Goal: Information Seeking & Learning: Check status

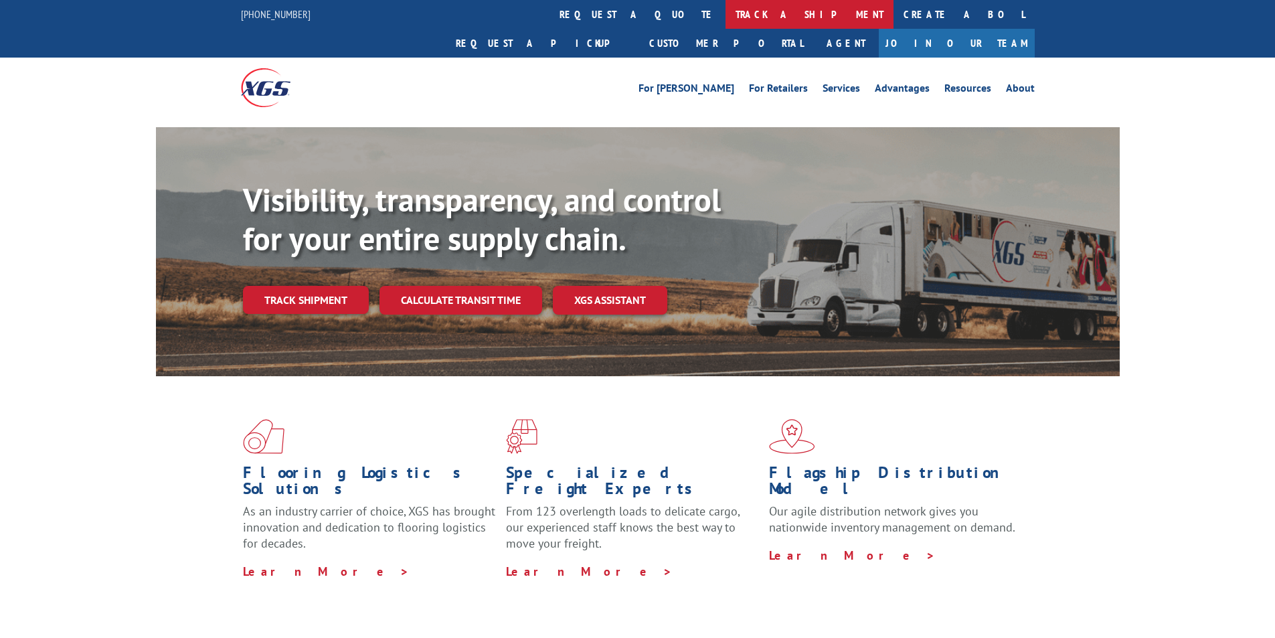
click at [725, 24] on link "track a shipment" at bounding box center [809, 14] width 168 height 29
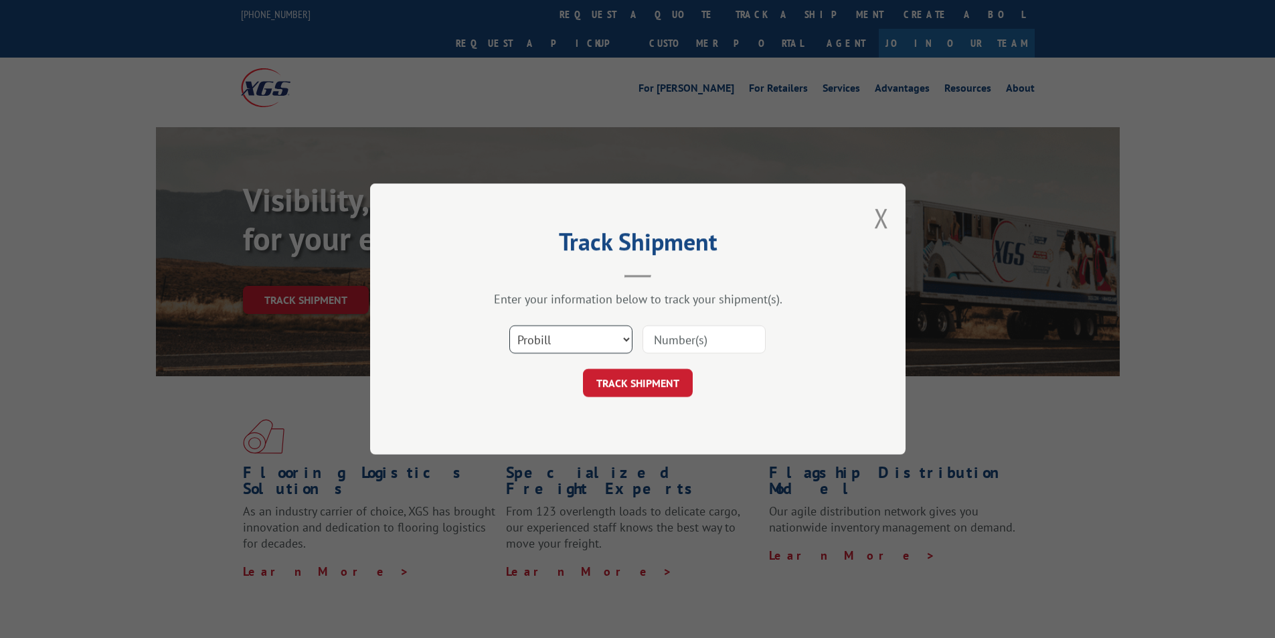
click at [570, 332] on select "Select category... Probill BOL PO" at bounding box center [570, 339] width 123 height 28
select select "bol"
click at [509, 325] on select "Select category... Probill BOL PO" at bounding box center [570, 339] width 123 height 28
click at [689, 345] on input at bounding box center [703, 339] width 123 height 28
type input "15175040"
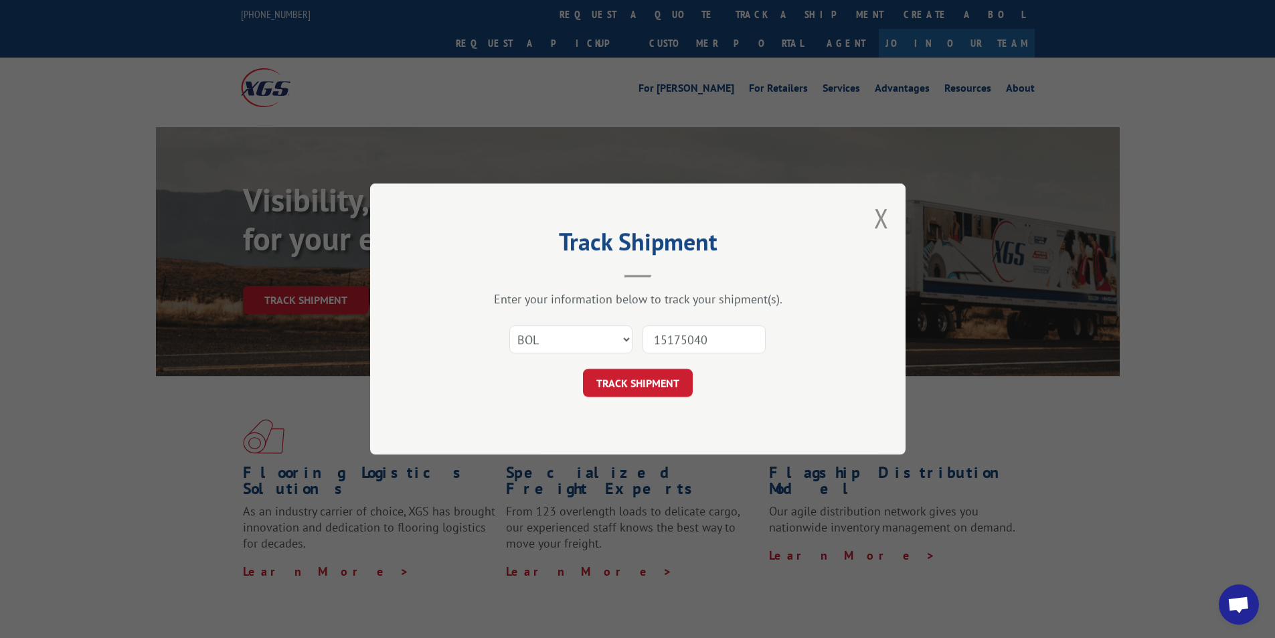
click button "TRACK SHIPMENT" at bounding box center [638, 383] width 110 height 28
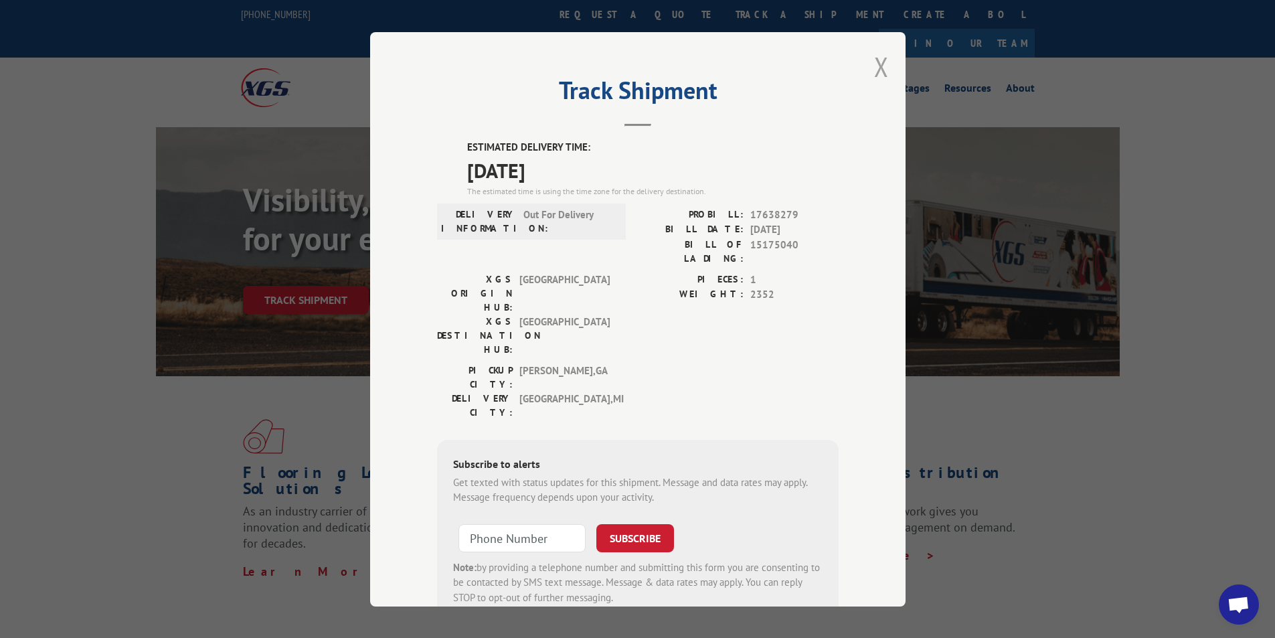
click at [875, 68] on button "Close modal" at bounding box center [881, 66] width 15 height 35
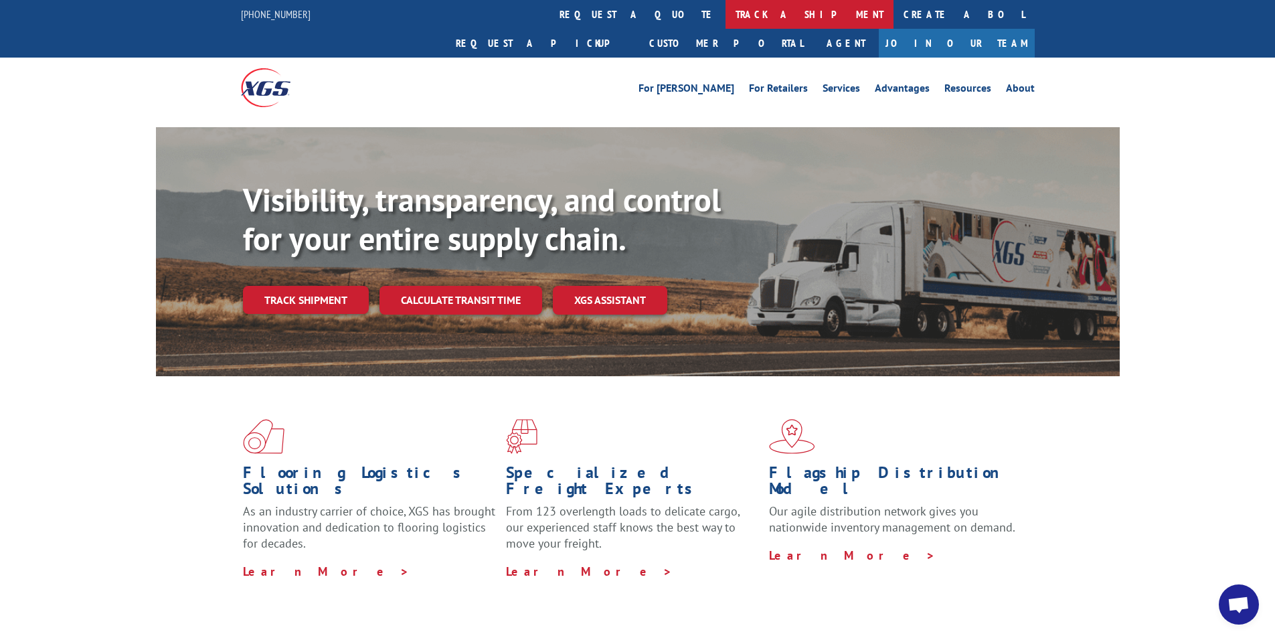
click at [725, 17] on link "track a shipment" at bounding box center [809, 14] width 168 height 29
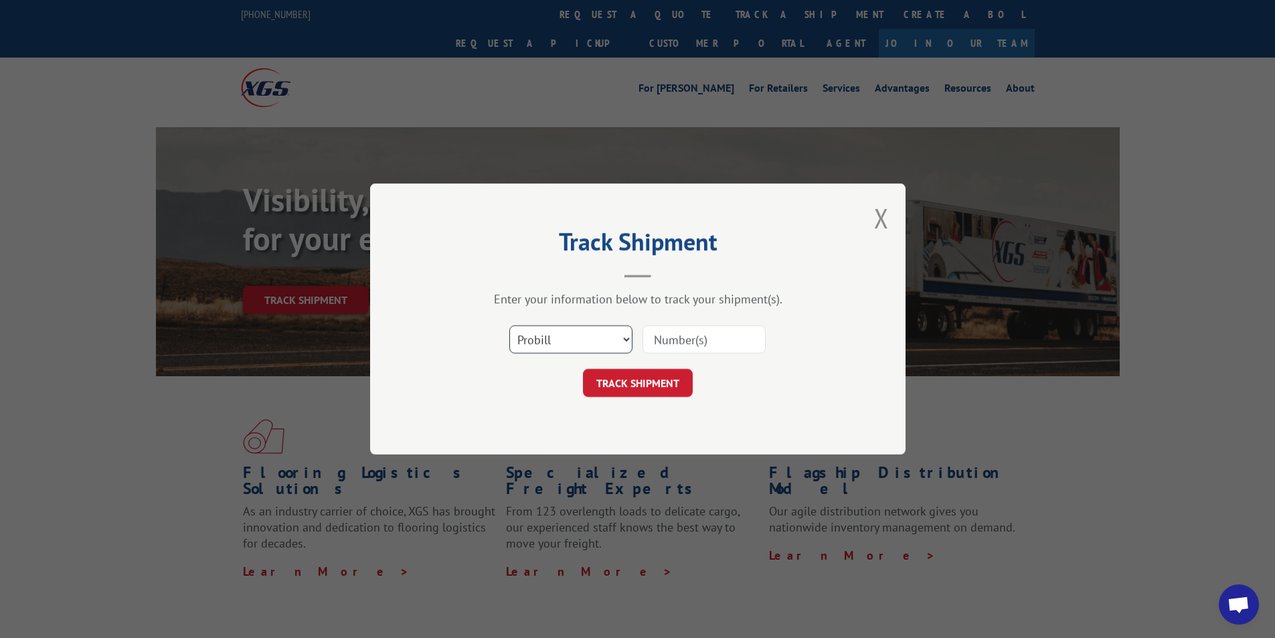
click at [591, 333] on select "Select category... Probill BOL PO" at bounding box center [570, 339] width 123 height 28
select select "bol"
click at [509, 325] on select "Select category... Probill BOL PO" at bounding box center [570, 339] width 123 height 28
click at [679, 346] on input at bounding box center [703, 339] width 123 height 28
type input "15175169"
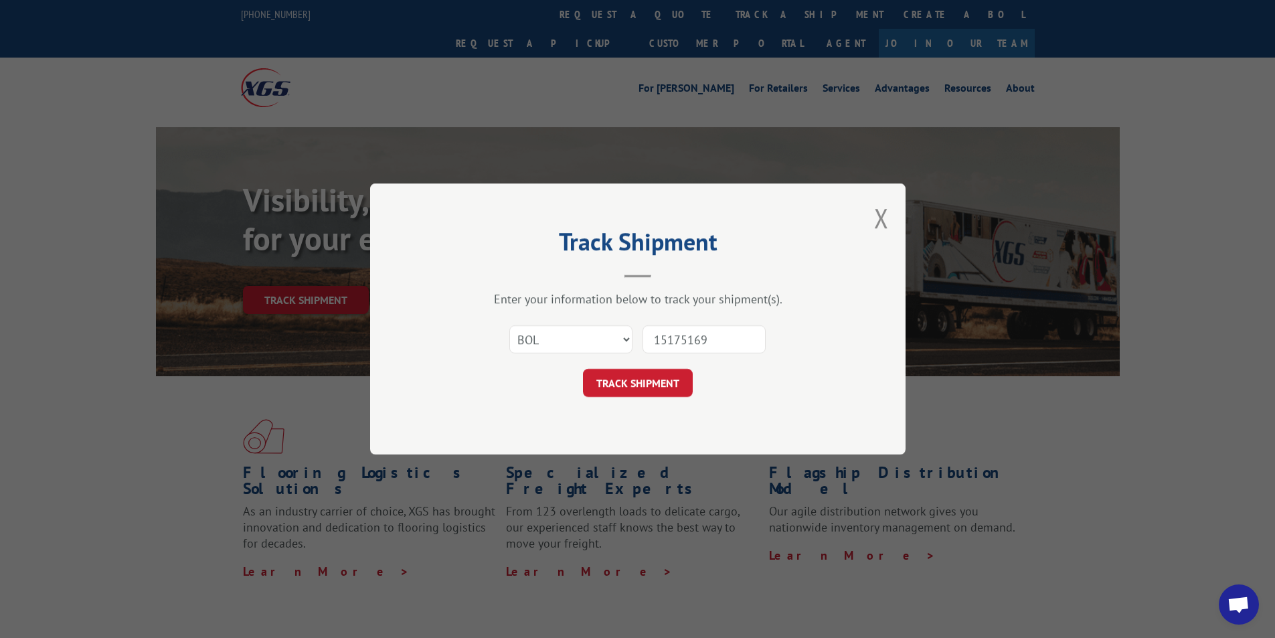
click button "TRACK SHIPMENT" at bounding box center [638, 383] width 110 height 28
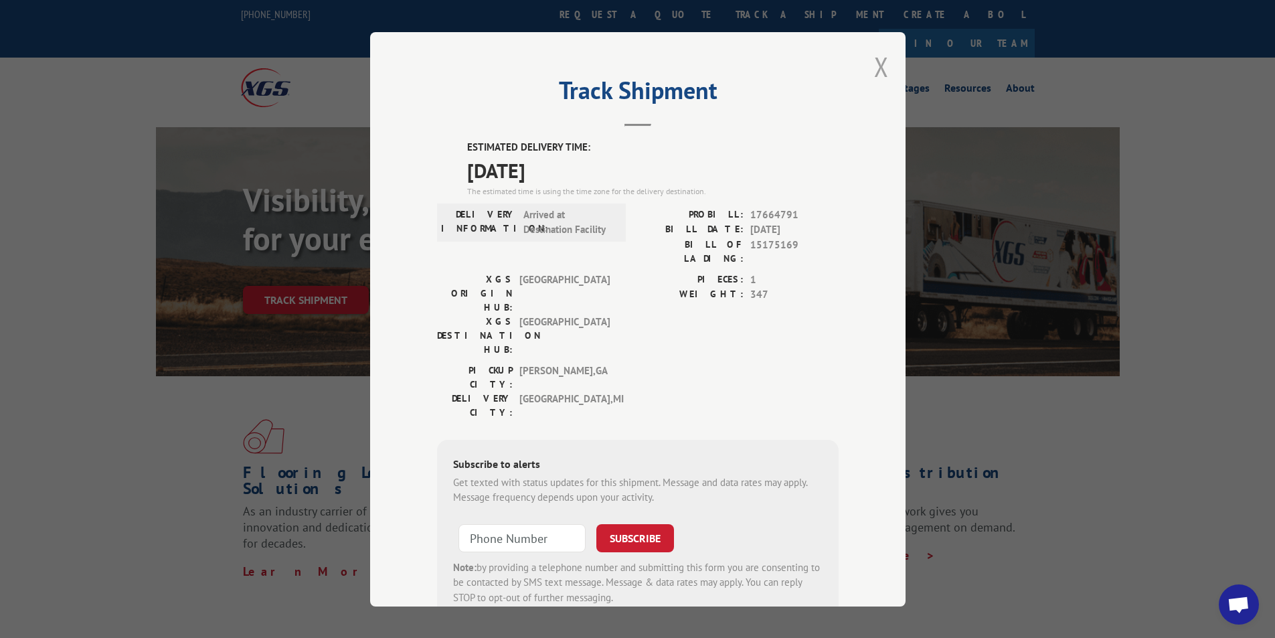
click at [877, 70] on button "Close modal" at bounding box center [881, 66] width 15 height 35
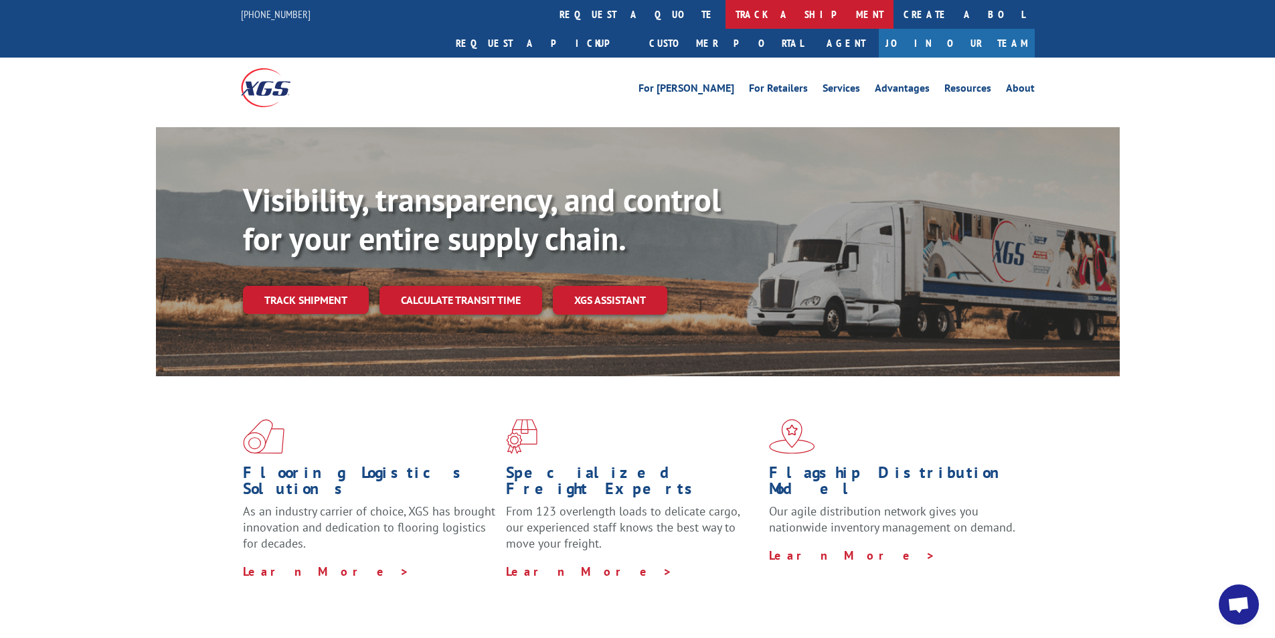
click at [725, 9] on link "track a shipment" at bounding box center [809, 14] width 168 height 29
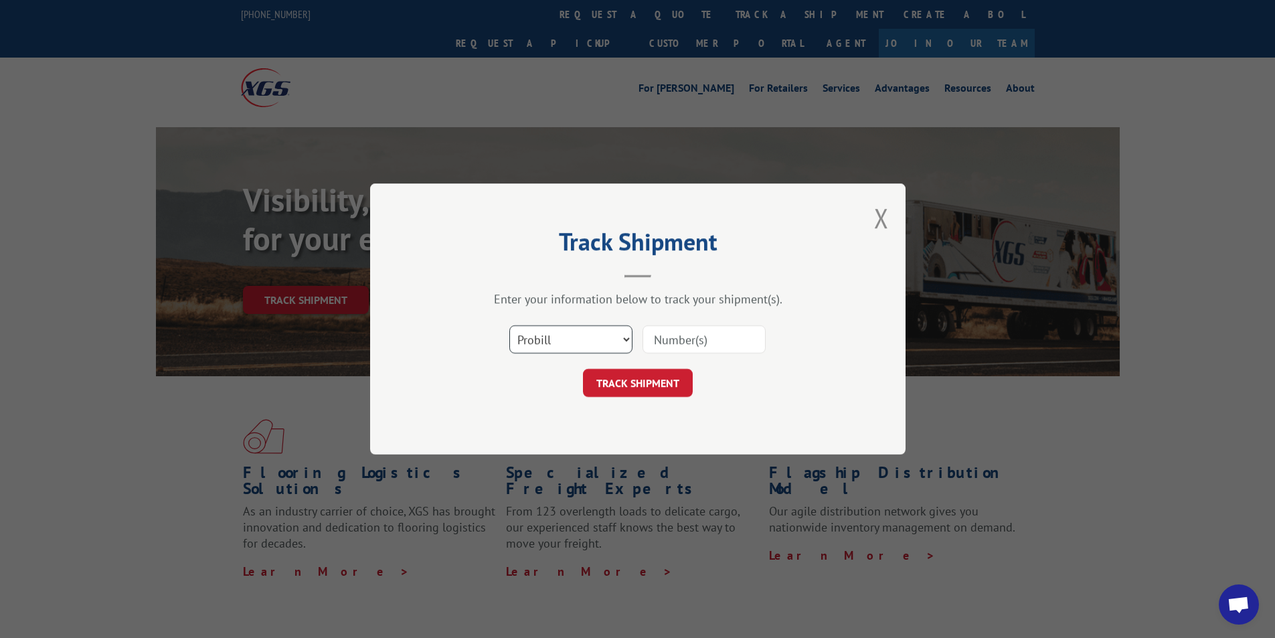
click at [575, 336] on select "Select category... Probill BOL PO" at bounding box center [570, 339] width 123 height 28
select select "bol"
click at [509, 325] on select "Select category... Probill BOL PO" at bounding box center [570, 339] width 123 height 28
click at [658, 335] on input at bounding box center [703, 339] width 123 height 28
type input "646315"
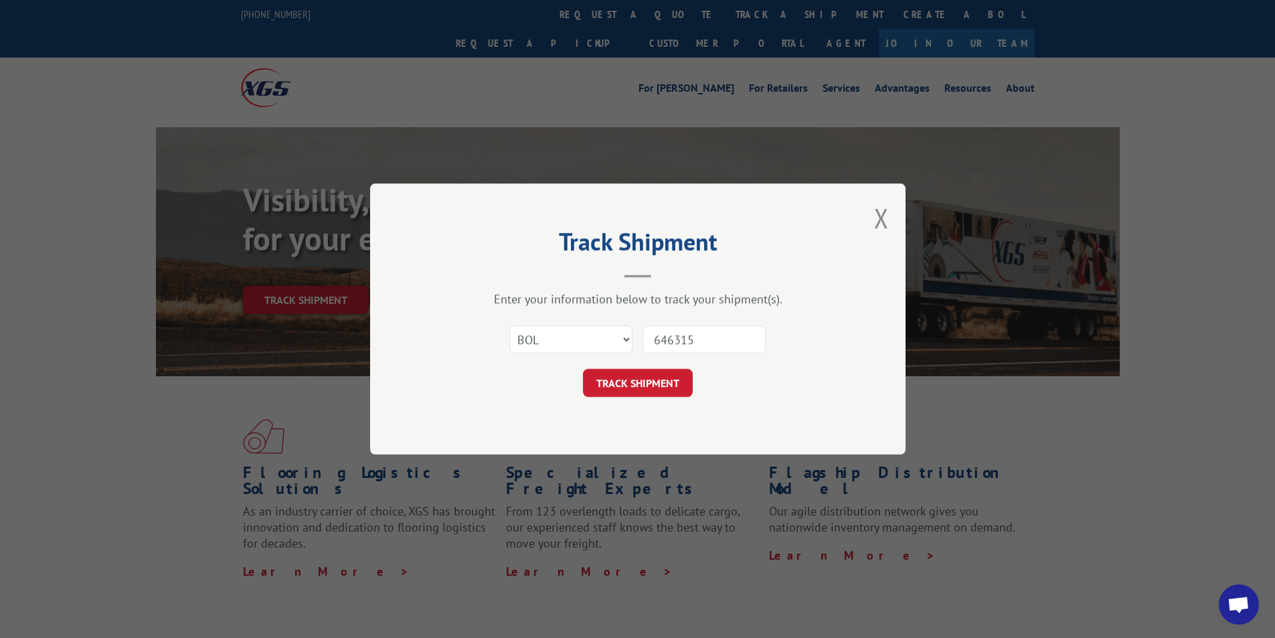
click button "TRACK SHIPMENT" at bounding box center [638, 383] width 110 height 28
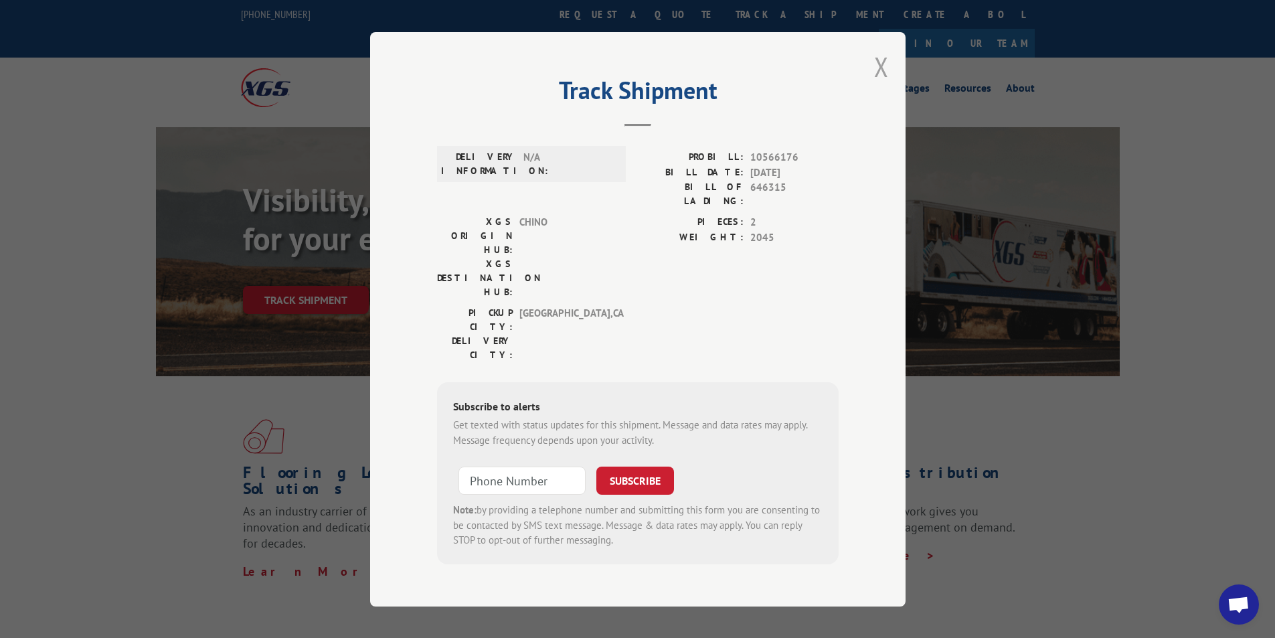
click at [875, 70] on button "Close modal" at bounding box center [881, 66] width 15 height 35
